Goal: Register for event/course

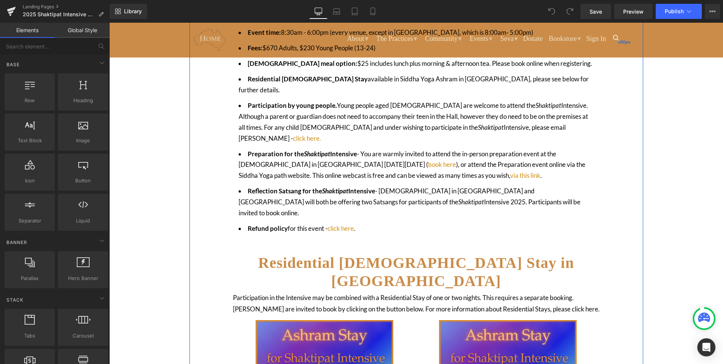
scroll to position [530, 0]
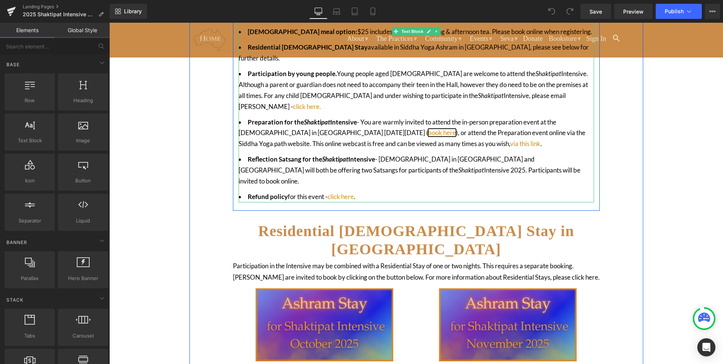
click at [428, 129] on link "book here" at bounding box center [442, 133] width 28 height 8
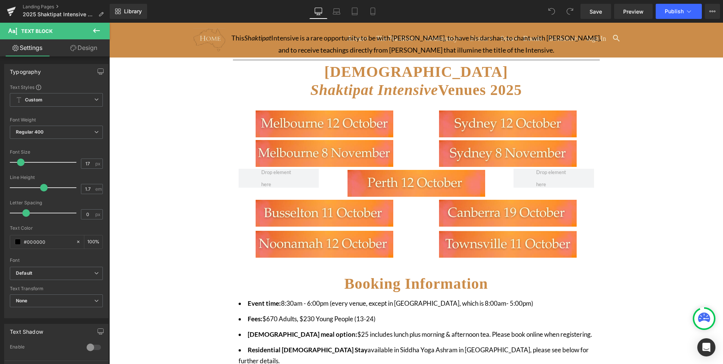
scroll to position [0, 0]
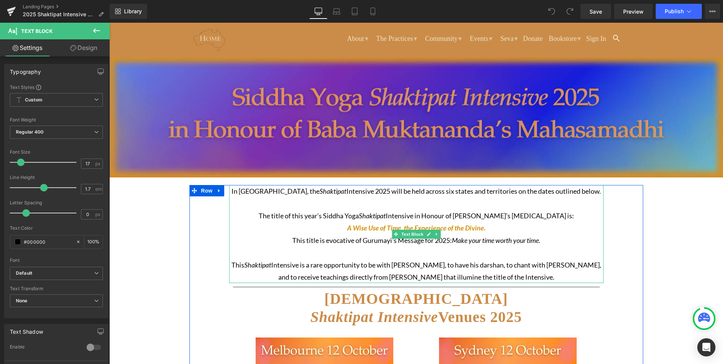
click at [252, 265] on icon "Shaktipat" at bounding box center [257, 265] width 27 height 8
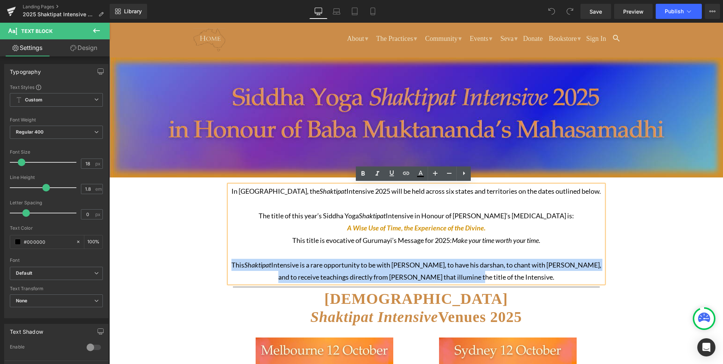
drag, startPoint x: 499, startPoint y: 276, endPoint x: 229, endPoint y: 263, distance: 269.7
click at [229, 263] on p "This [DEMOGRAPHIC_DATA] Intensive is a rare opportunity to be with [DEMOGRAPHIC…" at bounding box center [416, 271] width 374 height 25
click at [355, 266] on p "This [DEMOGRAPHIC_DATA] Intensive is a rare opportunity to be with [DEMOGRAPHIC…" at bounding box center [416, 271] width 374 height 25
drag, startPoint x: 498, startPoint y: 274, endPoint x: 228, endPoint y: 265, distance: 269.5
click at [229, 265] on p "This [DEMOGRAPHIC_DATA] Intensive is a rare opportunity to be with [DEMOGRAPHIC…" at bounding box center [416, 271] width 374 height 25
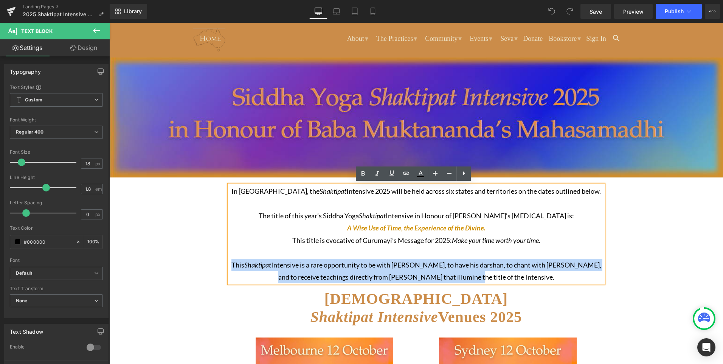
copy p "This [DEMOGRAPHIC_DATA] Intensive is a rare opportunity to be with [DEMOGRAPHIC…"
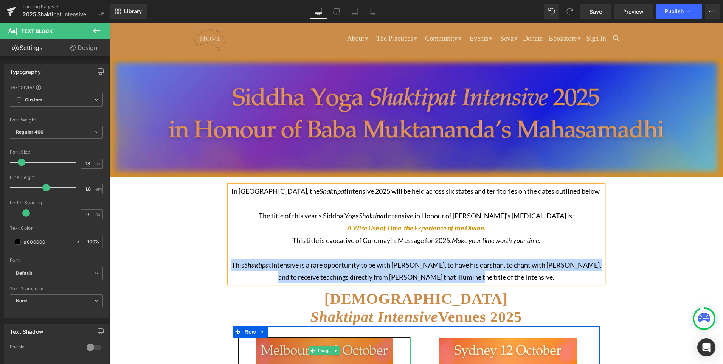
click at [326, 340] on img at bounding box center [325, 350] width 138 height 27
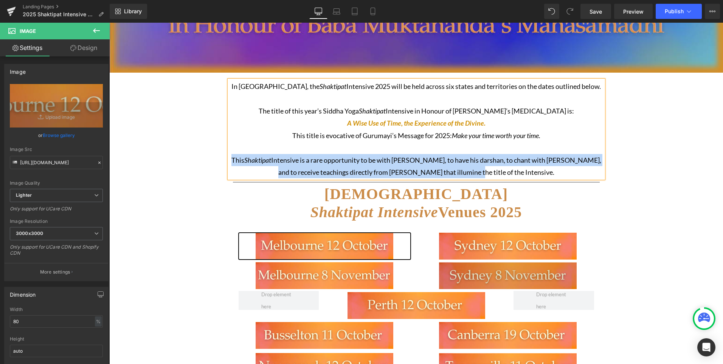
scroll to position [113, 0]
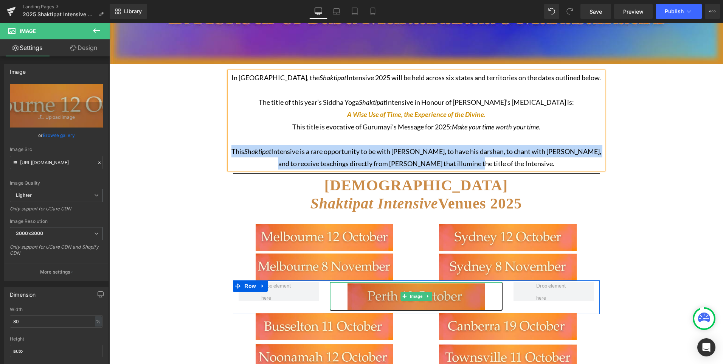
click at [399, 301] on img at bounding box center [417, 296] width 138 height 28
